Goal: Task Accomplishment & Management: Manage account settings

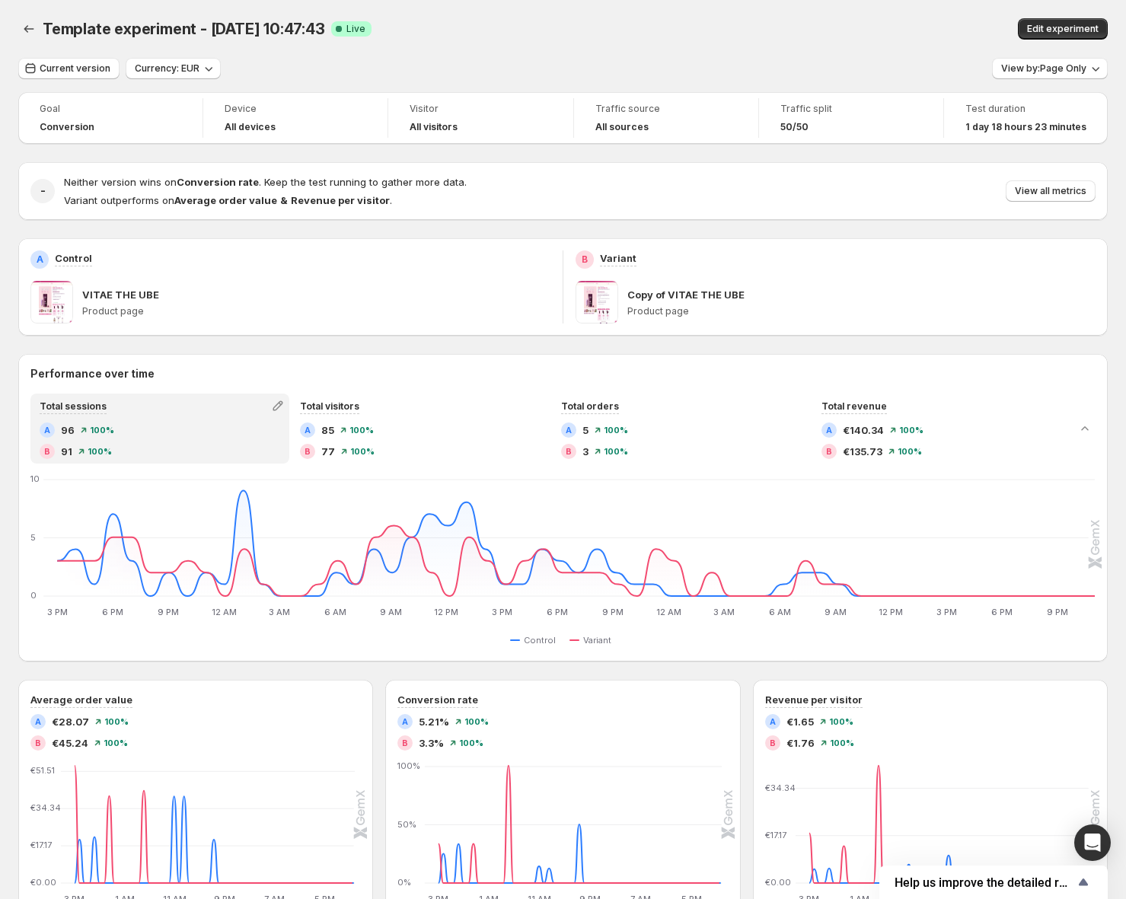
scroll to position [8, 0]
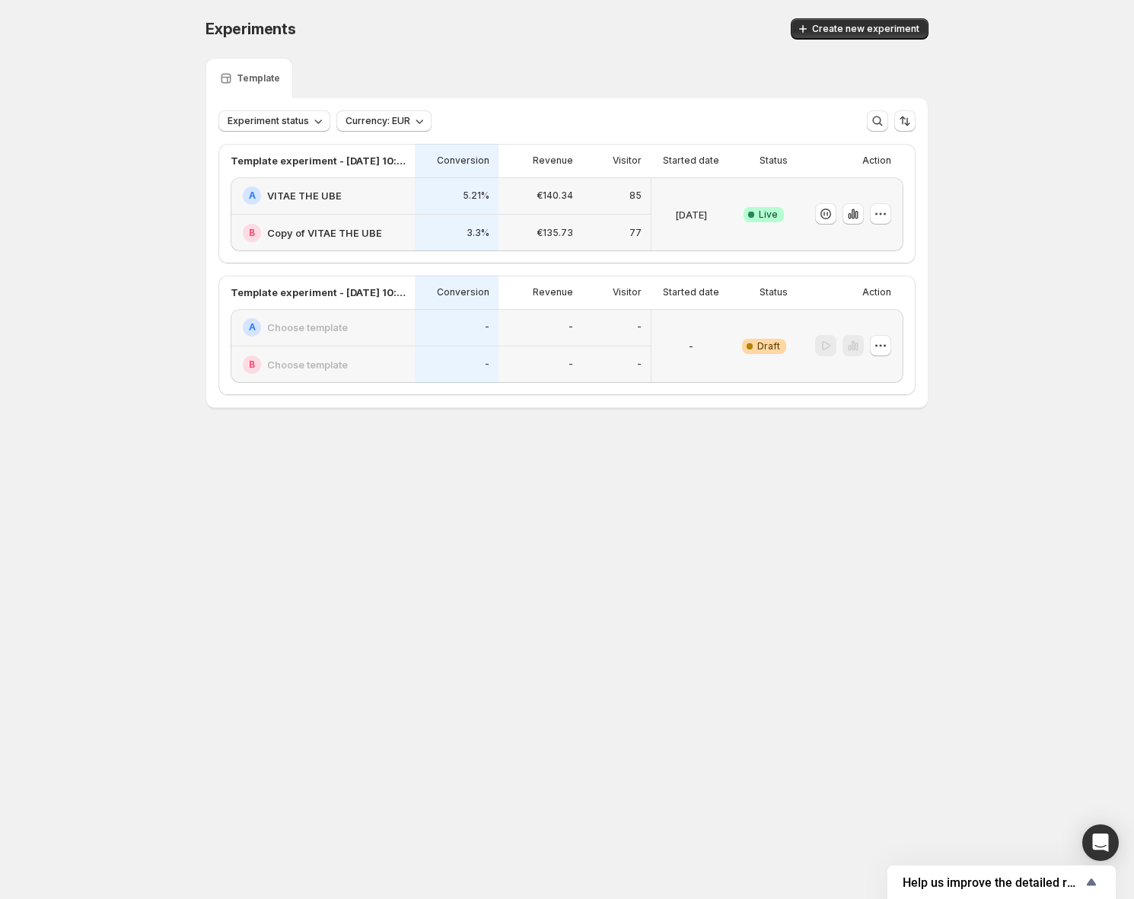
click at [765, 235] on div "Success Complete Live" at bounding box center [764, 214] width 48 height 56
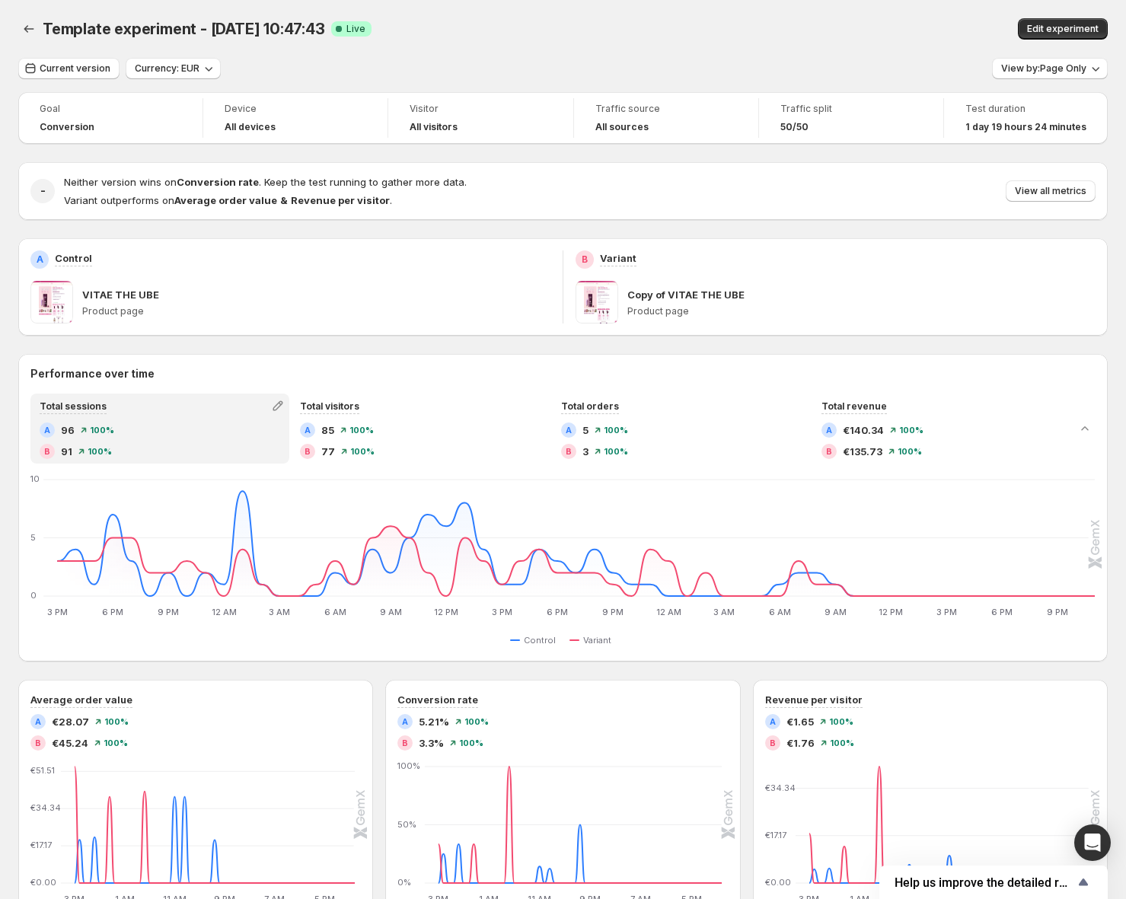
click at [753, 31] on div "Edit experiment" at bounding box center [902, 28] width 410 height 21
click at [30, 33] on icon "Back" at bounding box center [28, 28] width 15 height 15
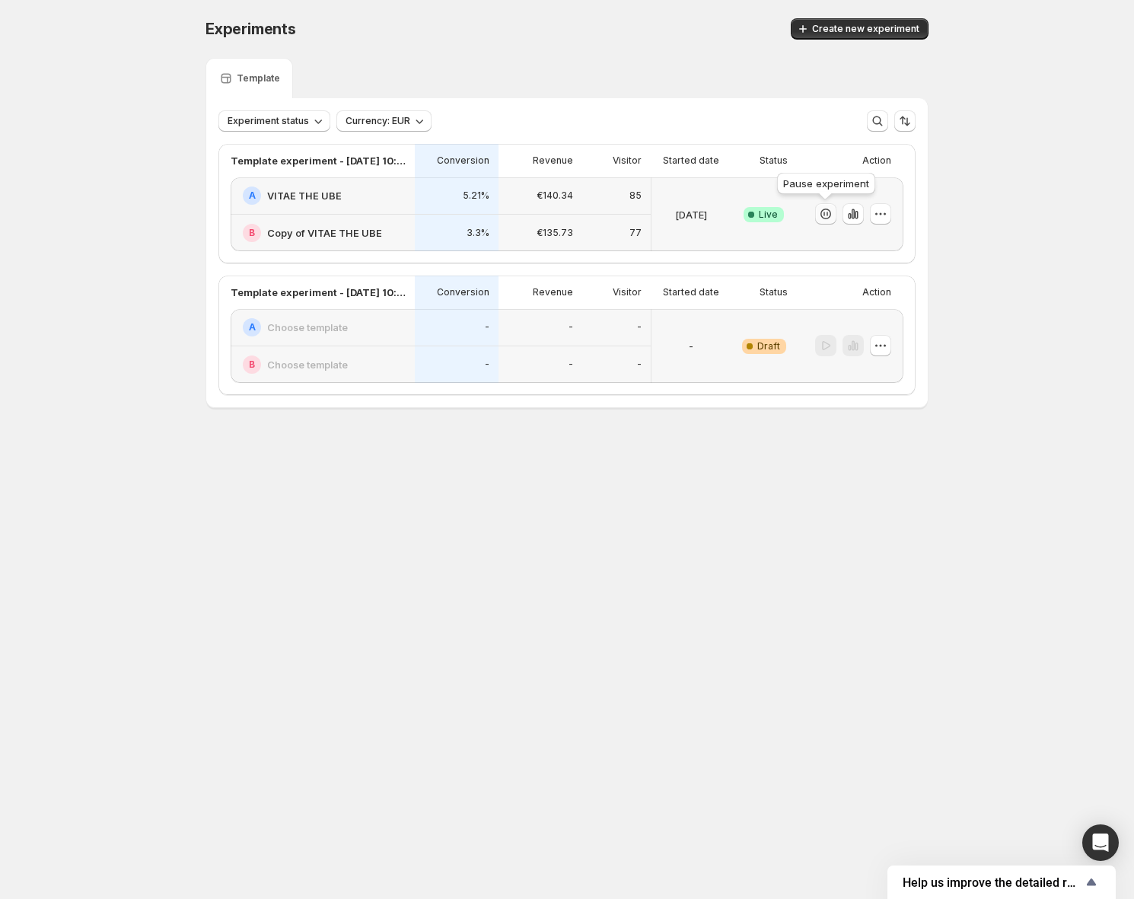
click at [821, 213] on icon "button" at bounding box center [825, 214] width 11 height 11
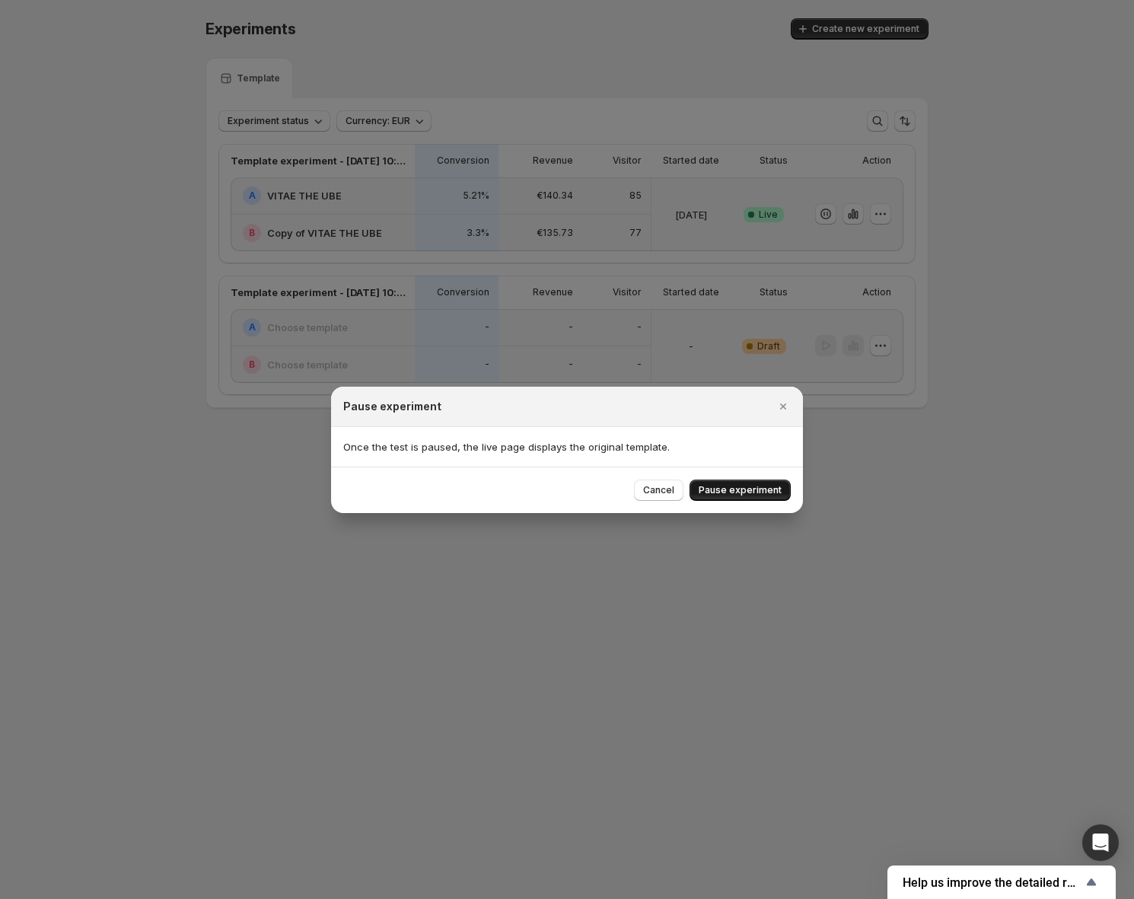
click at [736, 496] on button "Pause experiment" at bounding box center [740, 489] width 101 height 21
